Goal: Find specific page/section: Find specific page/section

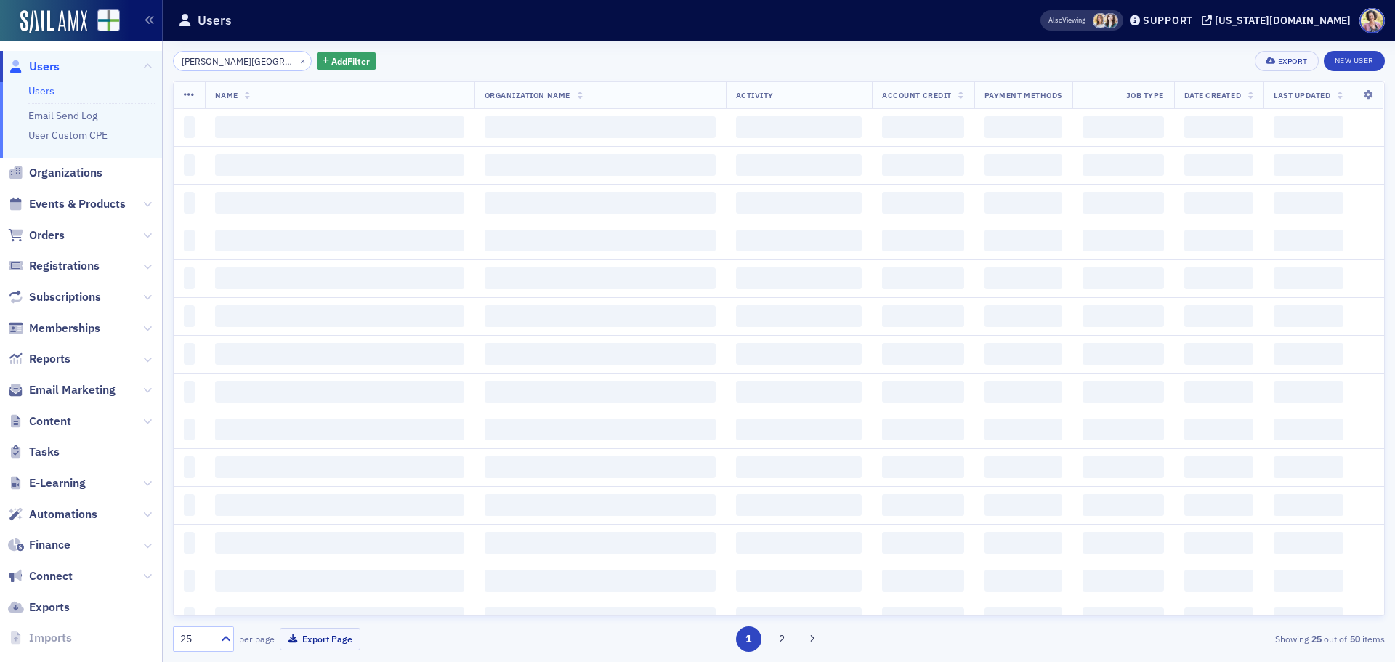
type input "[PERSON_NAME][GEOGRAPHIC_DATA]"
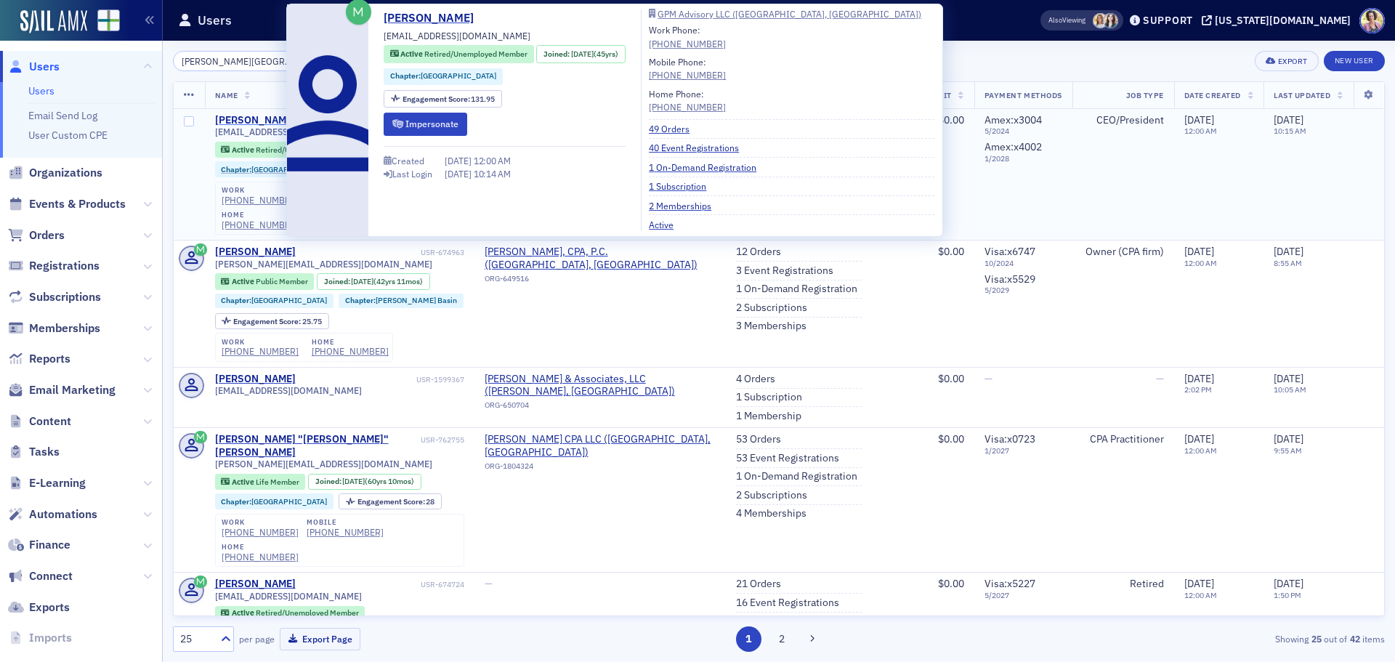
click at [265, 119] on div "[PERSON_NAME]" at bounding box center [255, 120] width 81 height 13
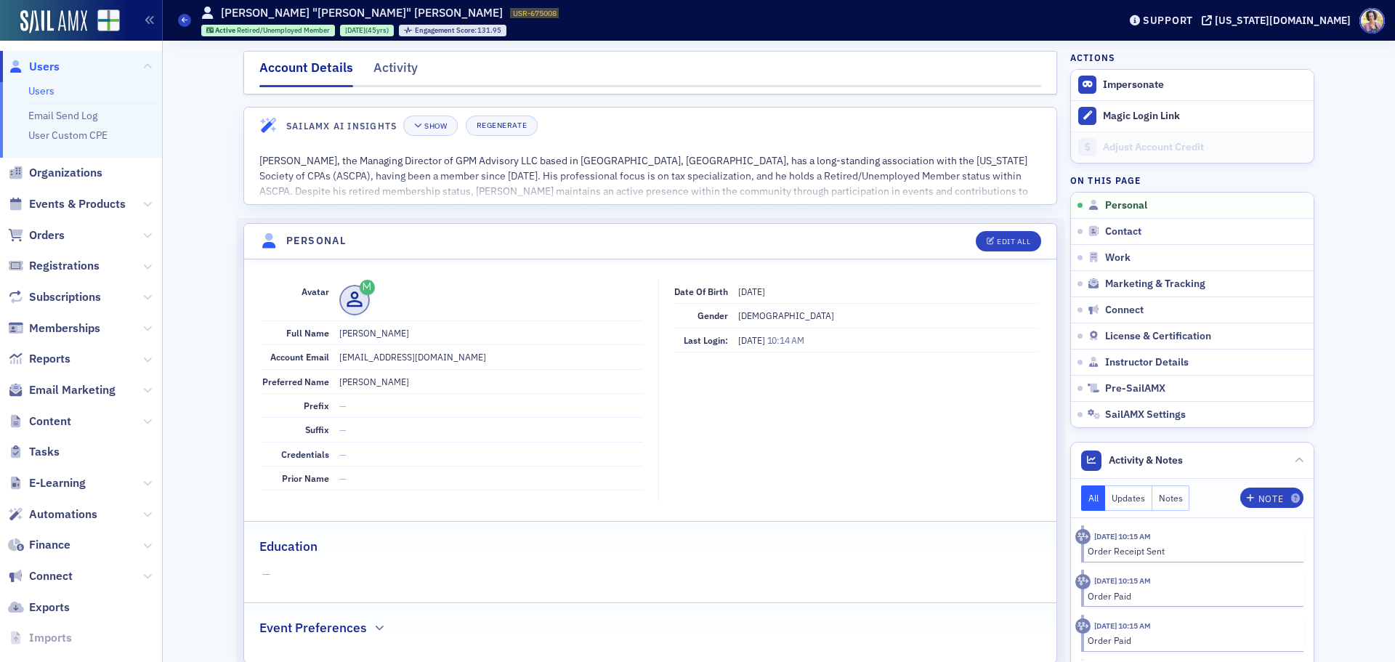
click at [61, 68] on span "Users" at bounding box center [81, 66] width 162 height 31
click at [46, 65] on span "Users" at bounding box center [44, 67] width 31 height 16
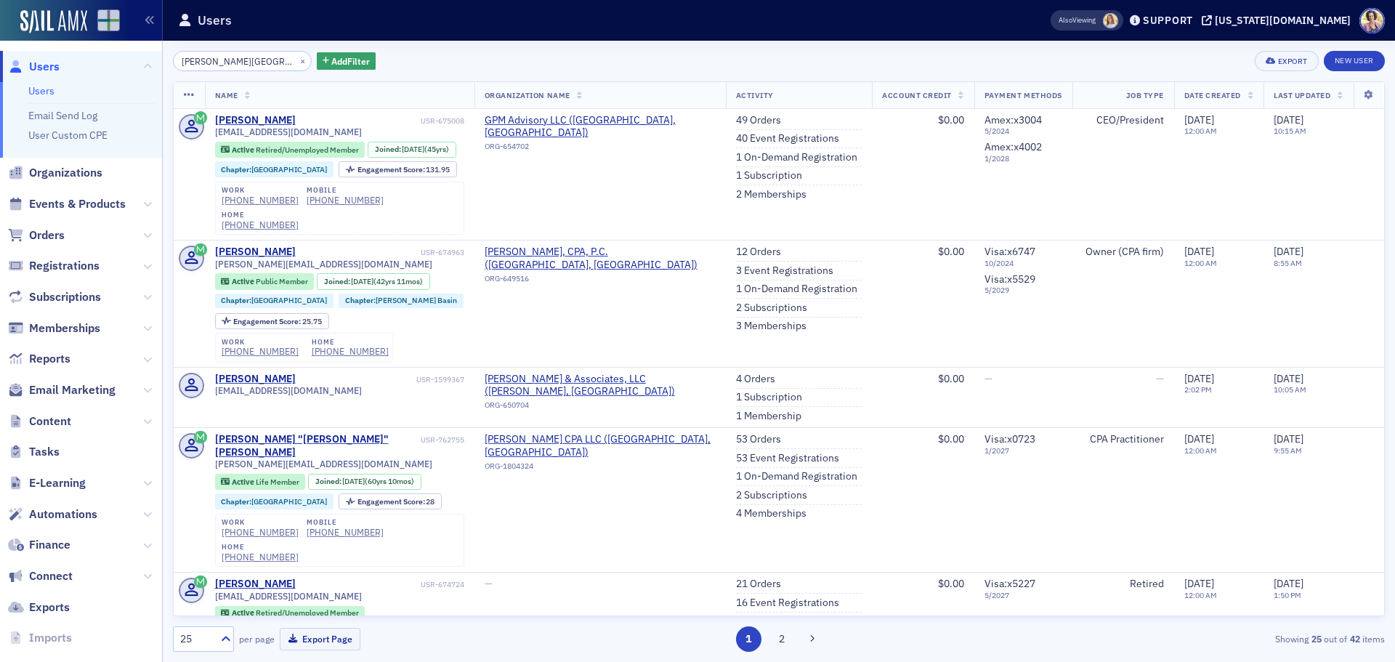
click at [102, 19] on img at bounding box center [108, 20] width 23 height 23
